Goal: Information Seeking & Learning: Learn about a topic

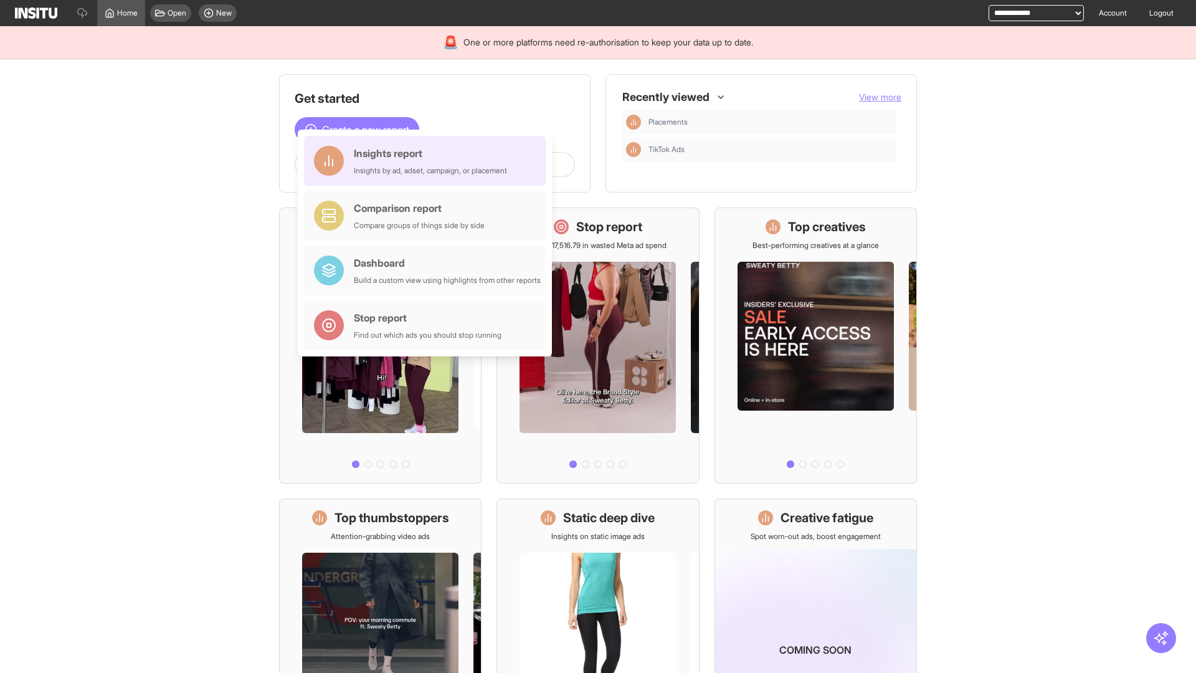
click at [428, 161] on div "Insights report Insights by ad, adset, campaign, or placement" at bounding box center [430, 161] width 153 height 30
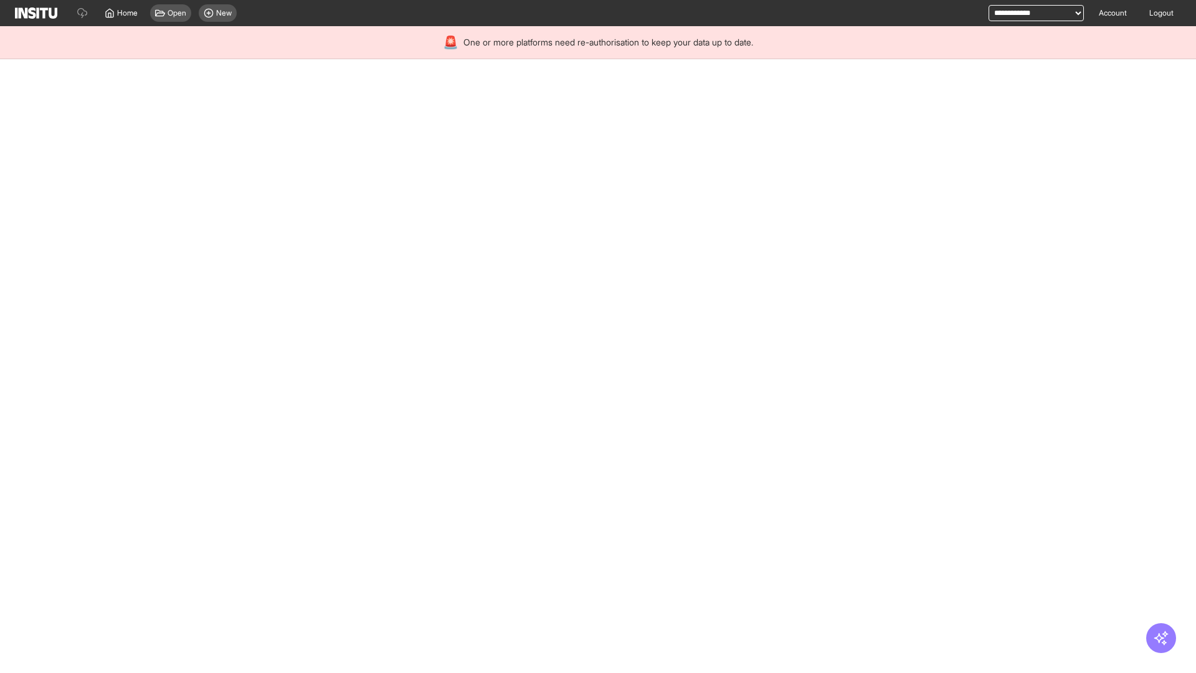
select select "**"
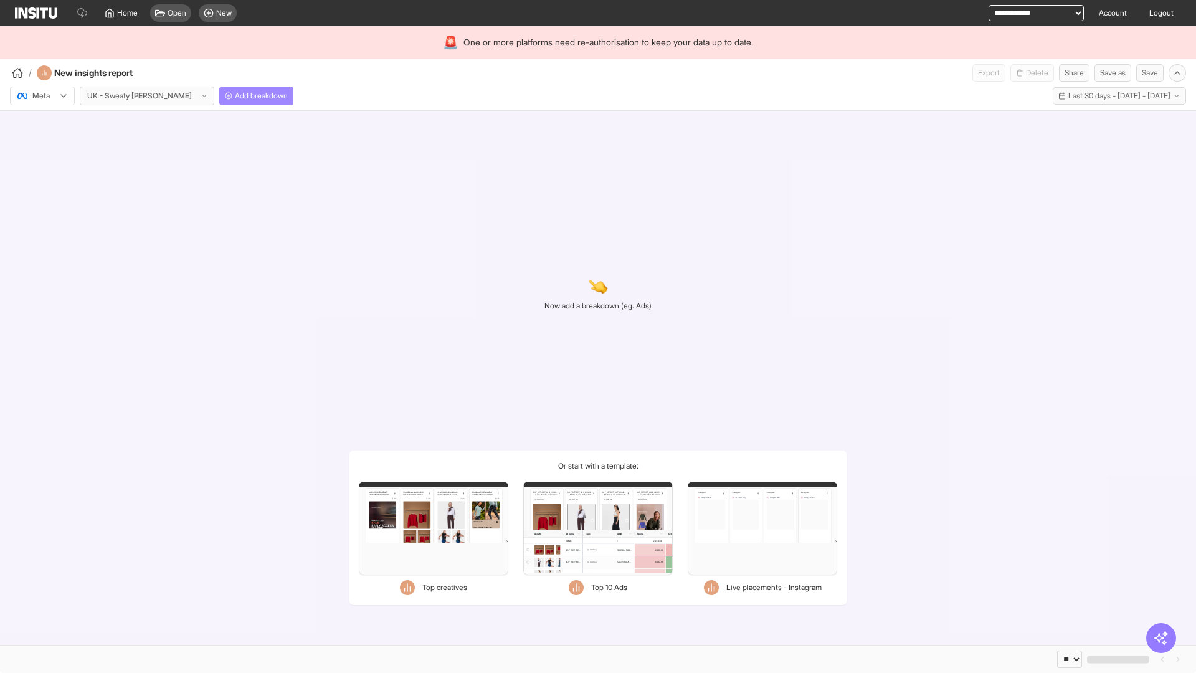
click at [235, 96] on span "Add breakdown" at bounding box center [261, 96] width 53 height 10
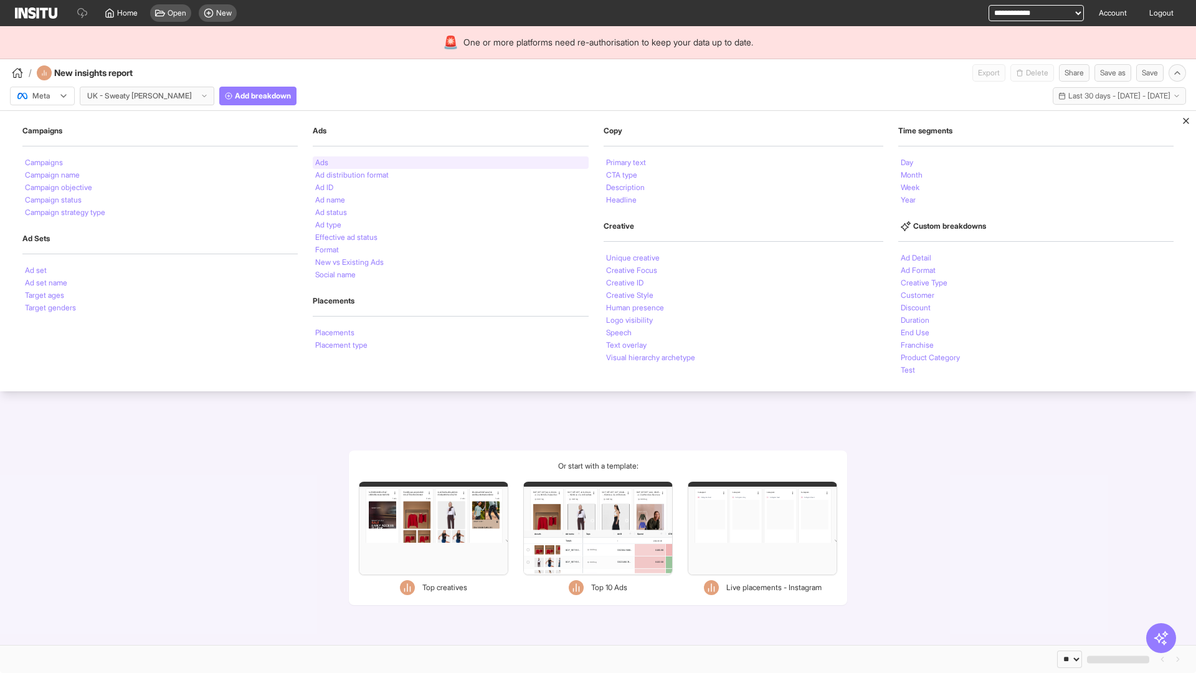
click at [320, 163] on li "Ads" at bounding box center [321, 162] width 13 height 7
